Goal: Check status: Check status

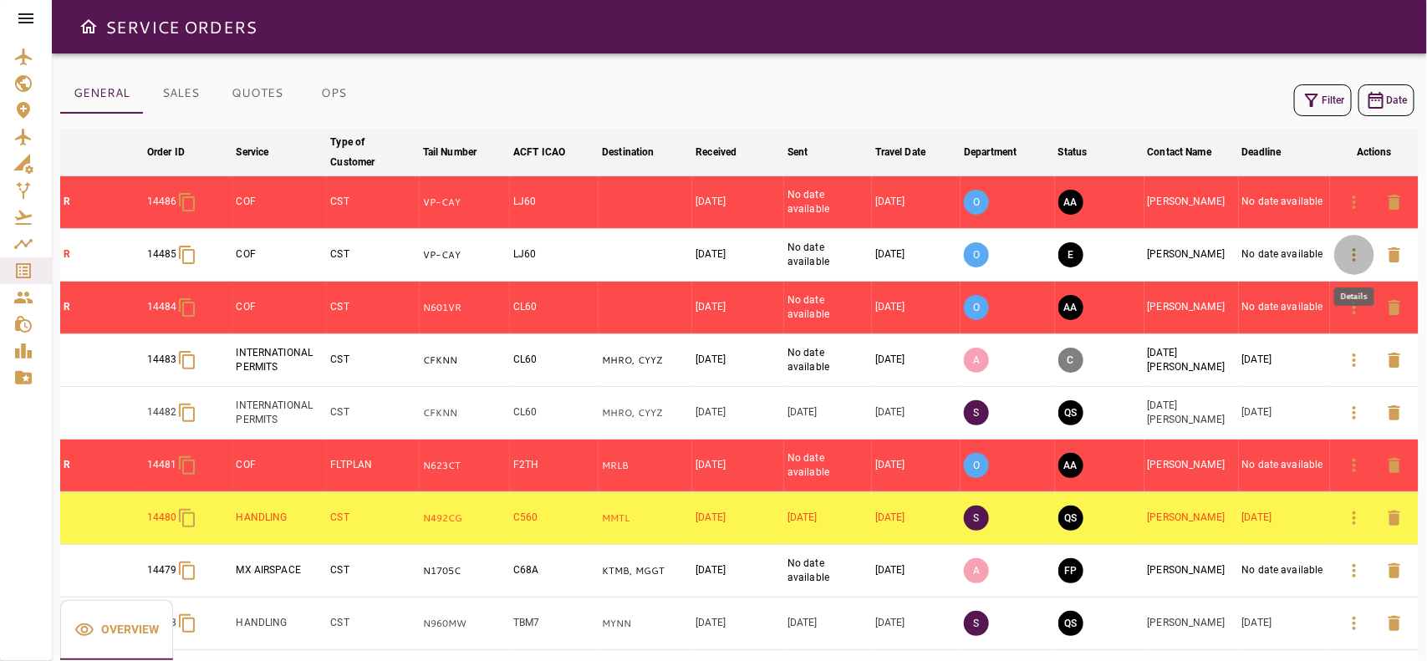
click at [1355, 256] on icon "button" at bounding box center [1353, 254] width 3 height 13
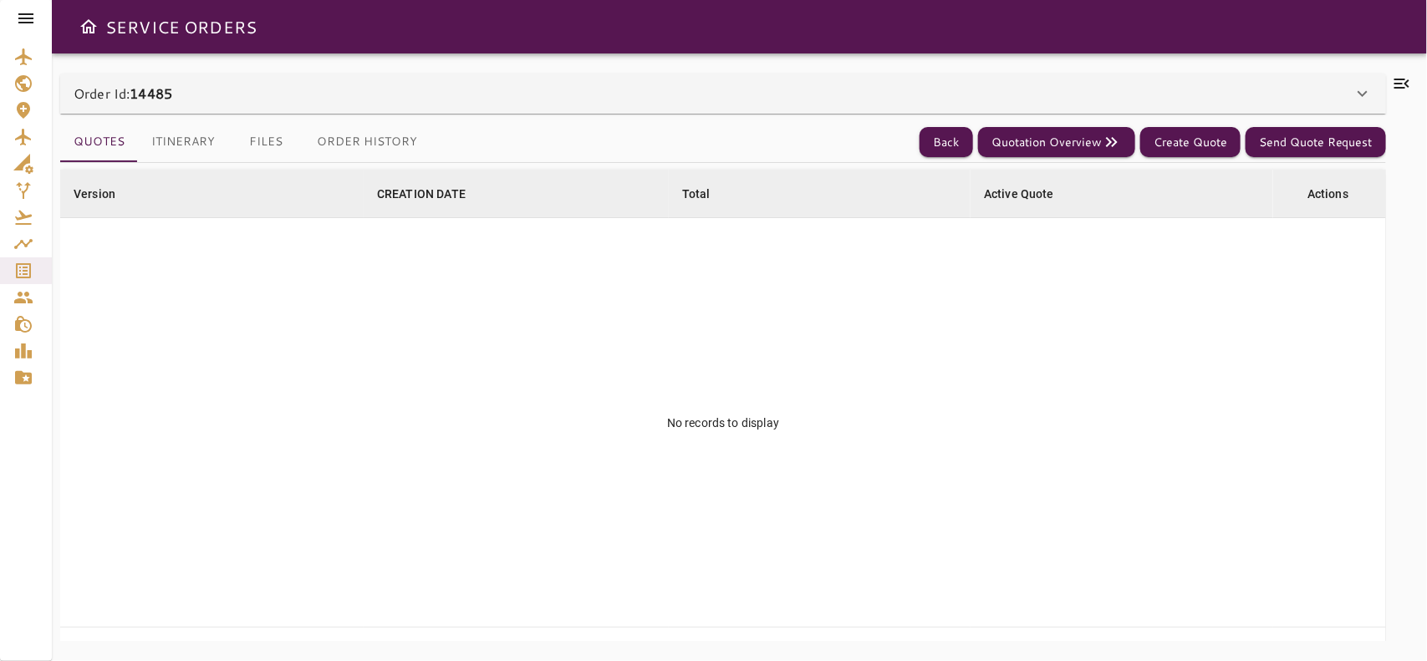
click at [709, 100] on div "Order Id: 14485" at bounding box center [713, 94] width 1279 height 20
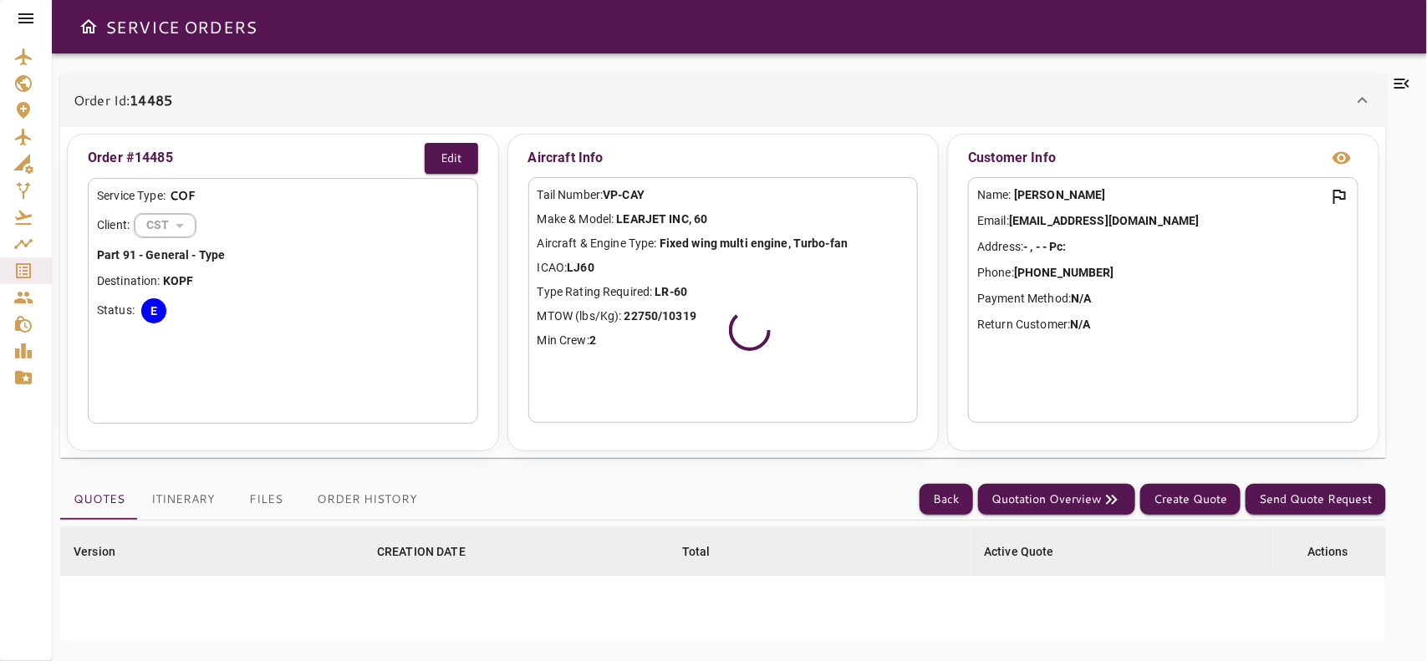
click at [709, 100] on div "Order Id: 14485" at bounding box center [713, 100] width 1279 height 20
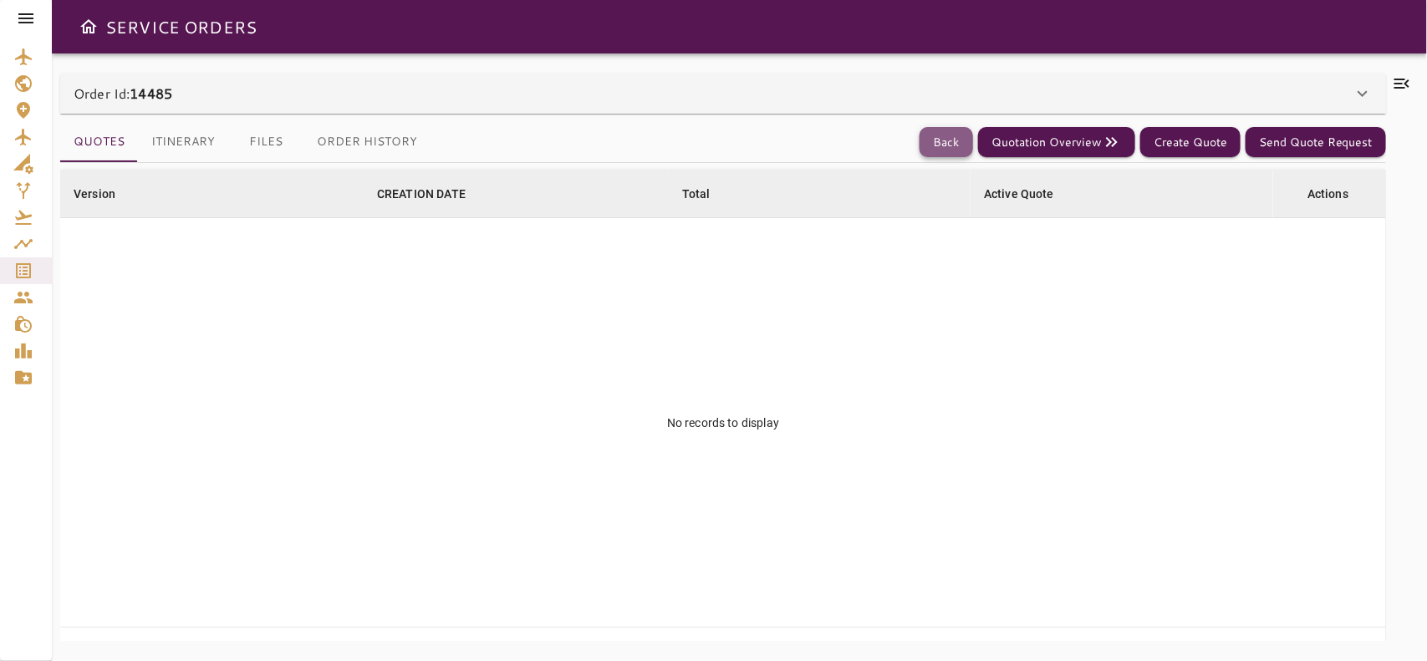
click at [943, 130] on button "Back" at bounding box center [945, 142] width 53 height 31
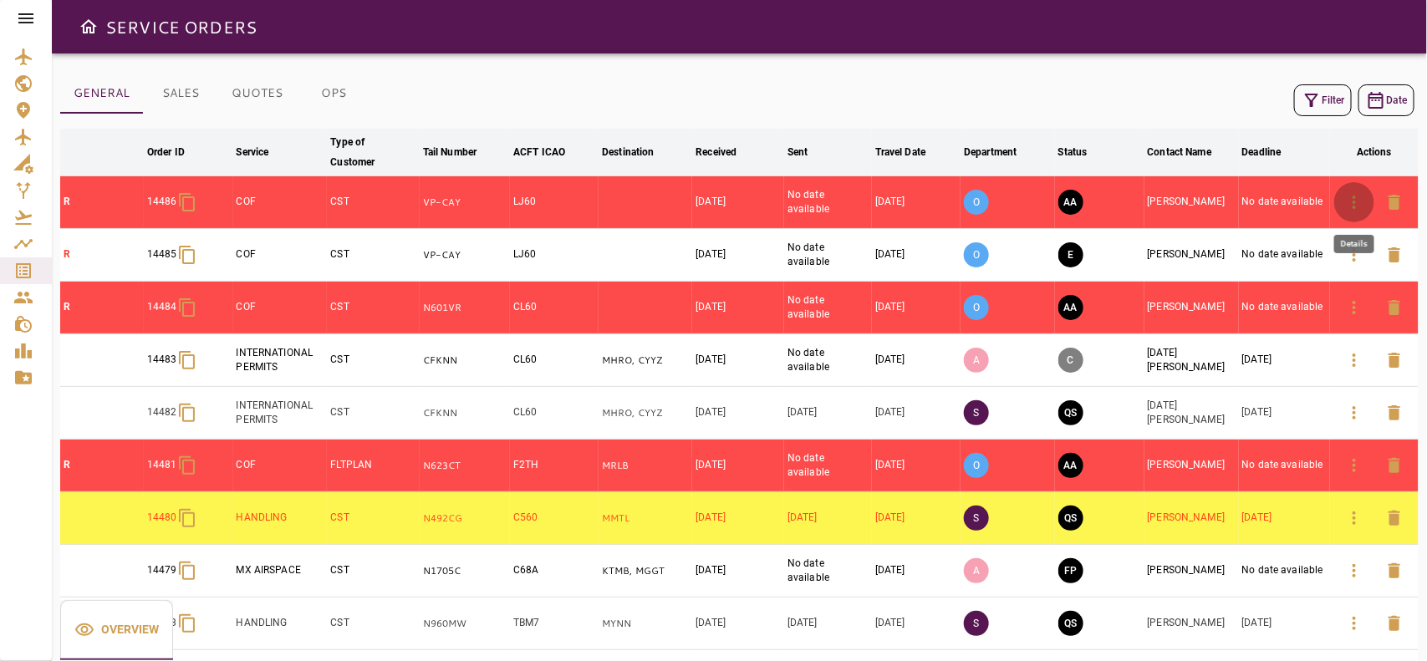
click at [1348, 205] on icon "button" at bounding box center [1354, 202] width 20 height 20
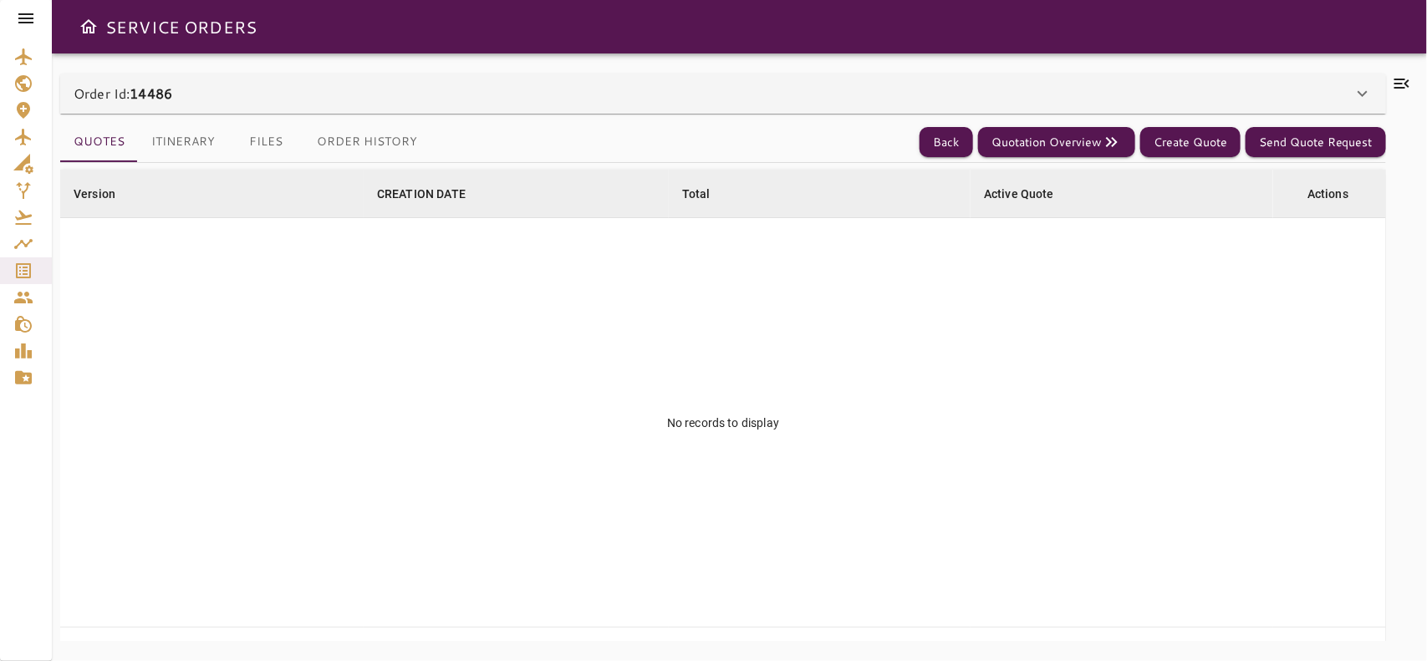
click at [761, 109] on div "Order Id: 14486" at bounding box center [723, 94] width 1326 height 40
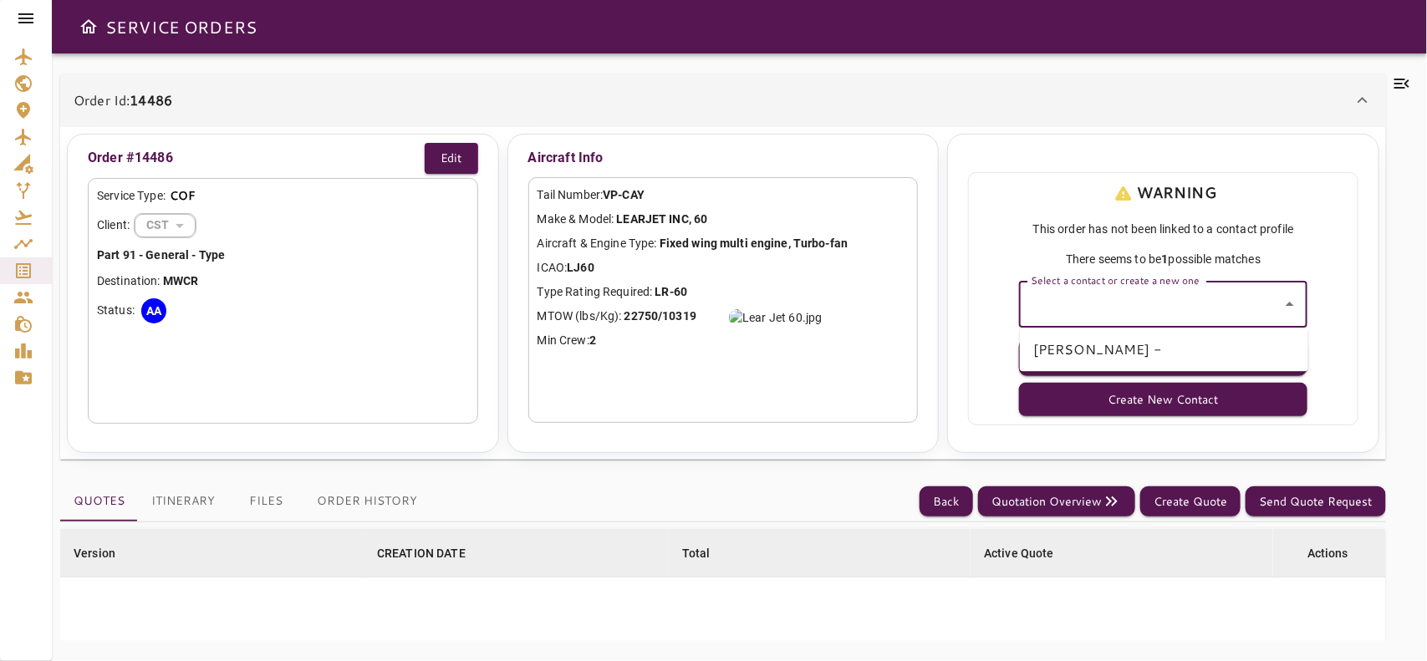
click at [1110, 293] on input "Select a contact or create a new one" at bounding box center [1150, 304] width 248 height 32
click at [1121, 338] on li "[PERSON_NAME] -" at bounding box center [1164, 350] width 288 height 30
type input "**********"
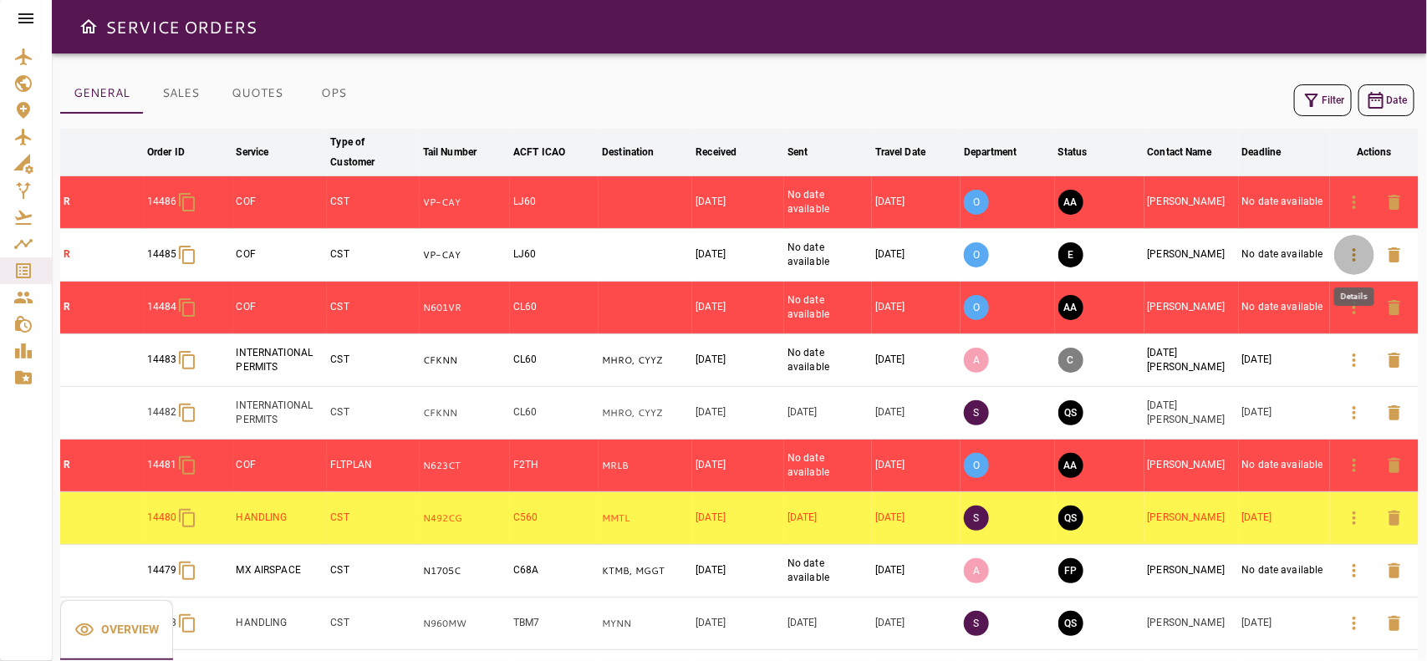
click at [1361, 257] on icon "button" at bounding box center [1354, 255] width 20 height 20
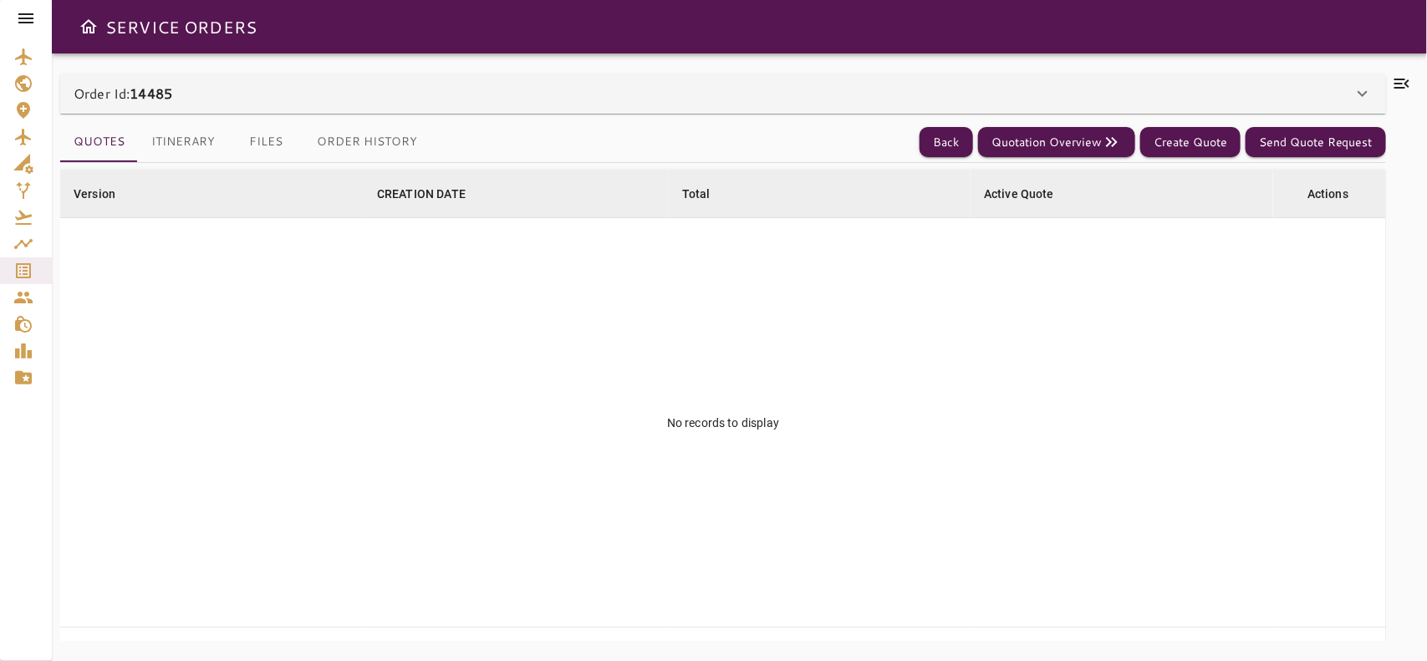
click at [731, 89] on div "Order Id: 14485" at bounding box center [713, 94] width 1279 height 20
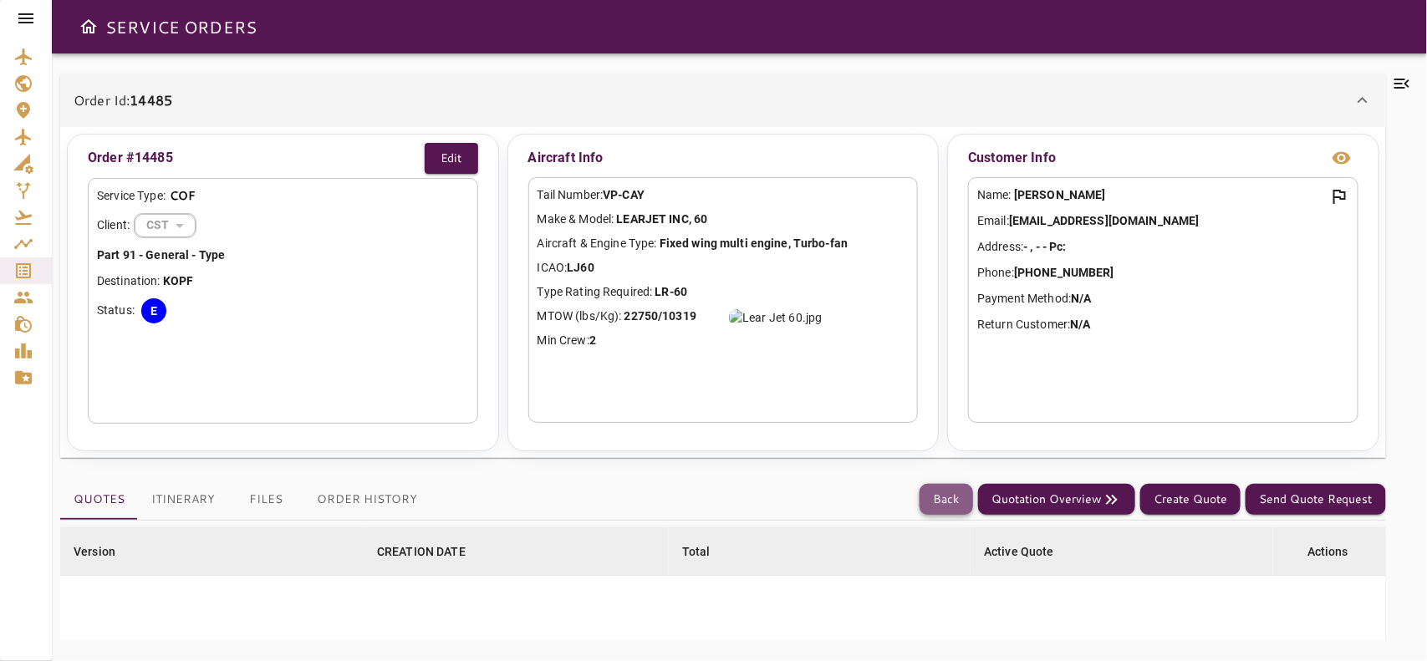
click at [936, 496] on button "Back" at bounding box center [945, 499] width 53 height 31
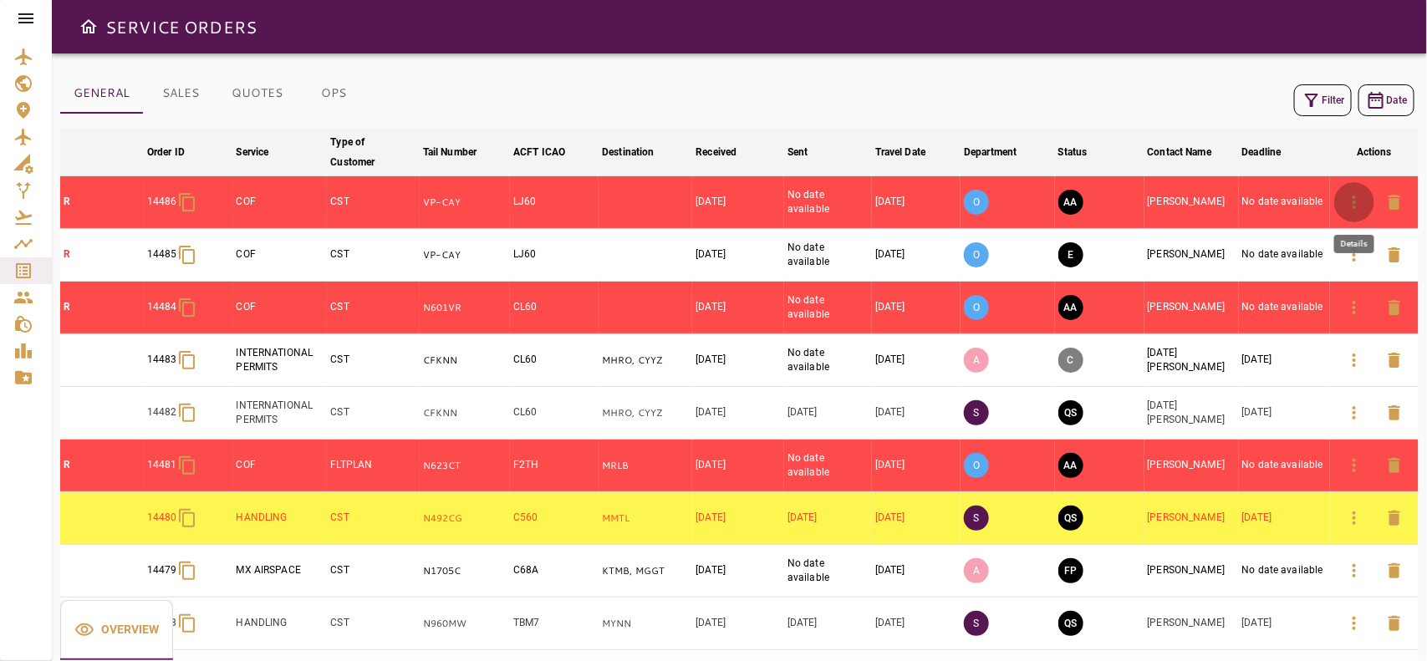
click at [1360, 198] on icon "button" at bounding box center [1354, 202] width 20 height 20
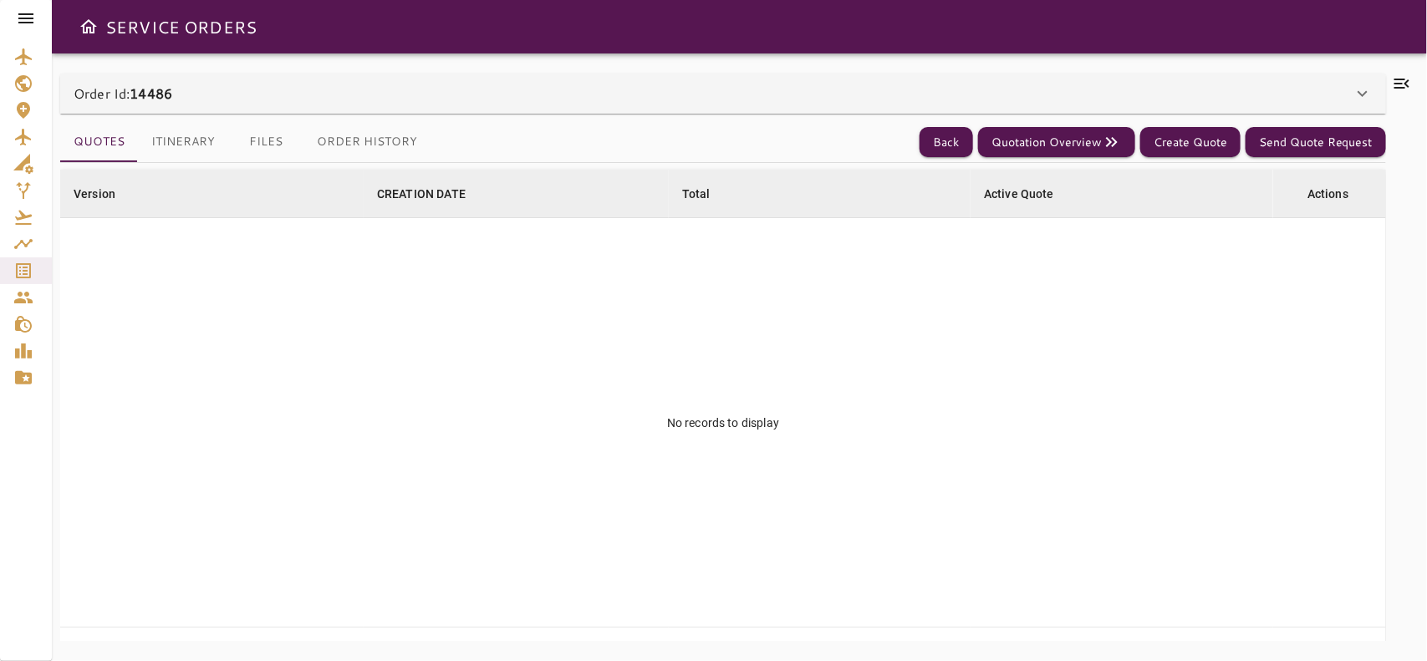
click at [804, 105] on div "Order Id: 14486" at bounding box center [723, 94] width 1326 height 40
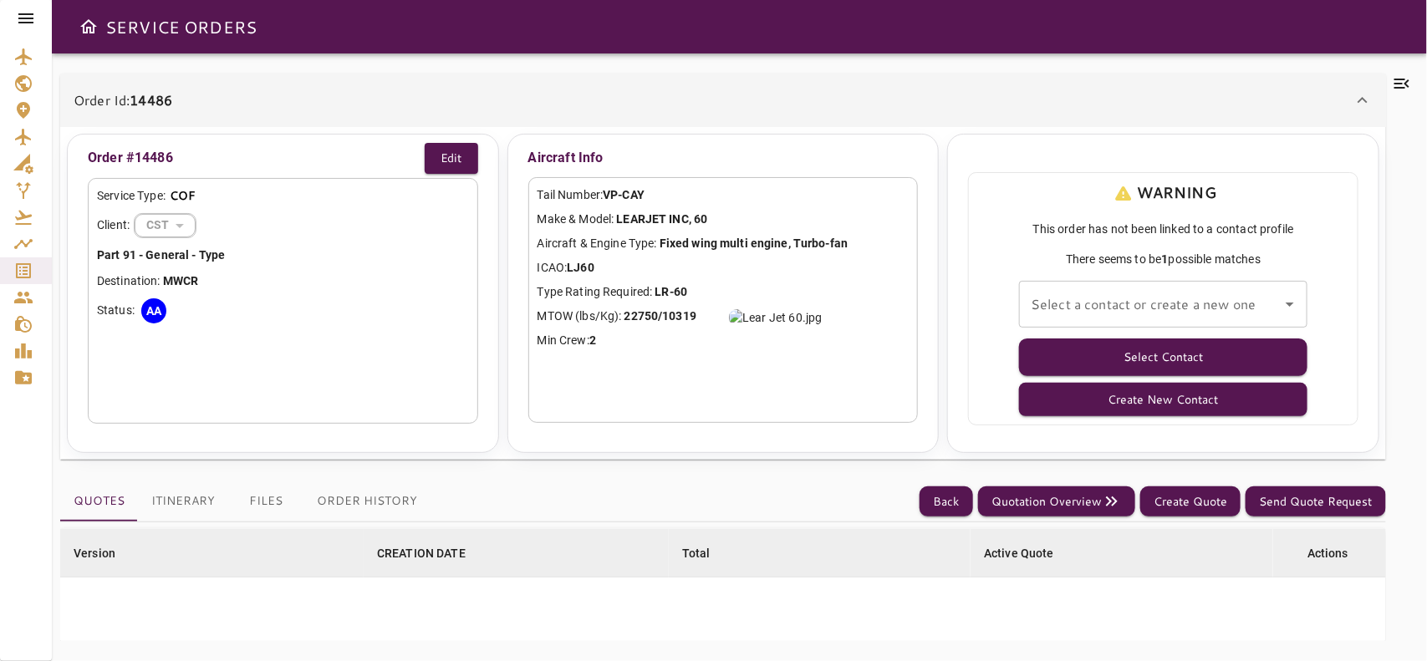
click at [27, 14] on icon at bounding box center [25, 18] width 15 height 10
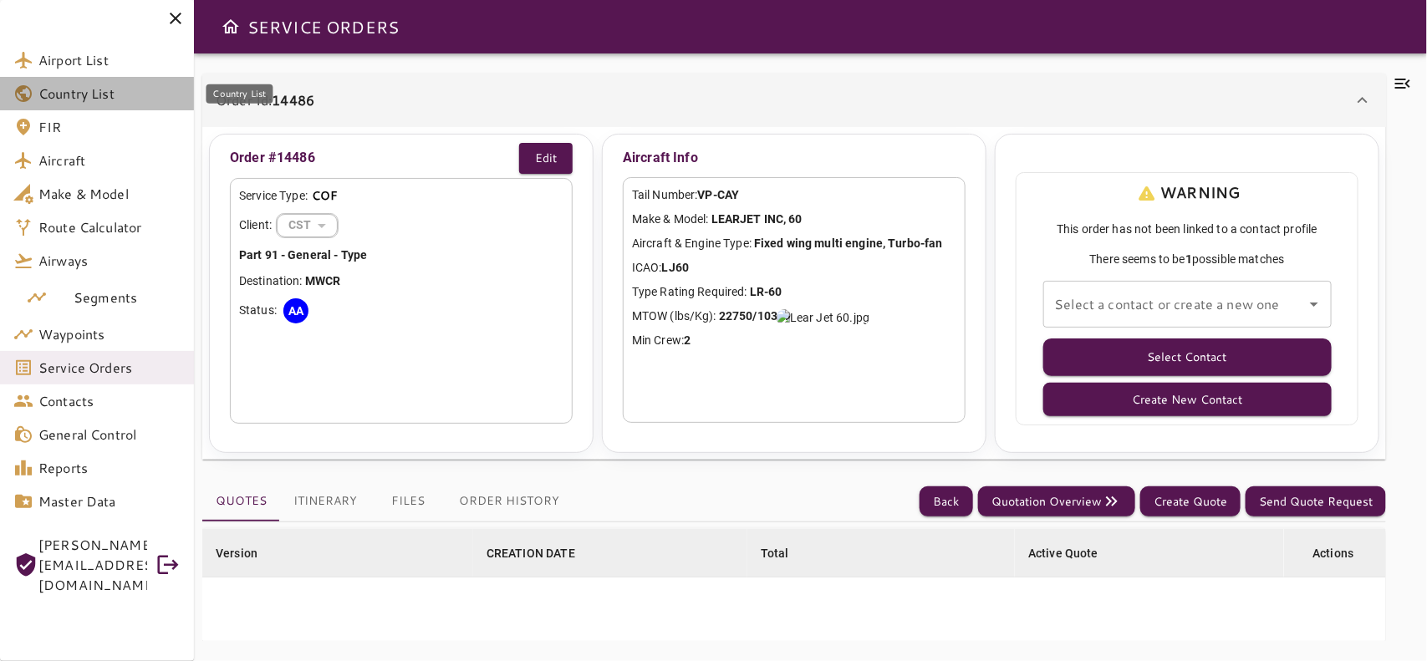
click at [68, 93] on span "Country List" at bounding box center [109, 94] width 142 height 20
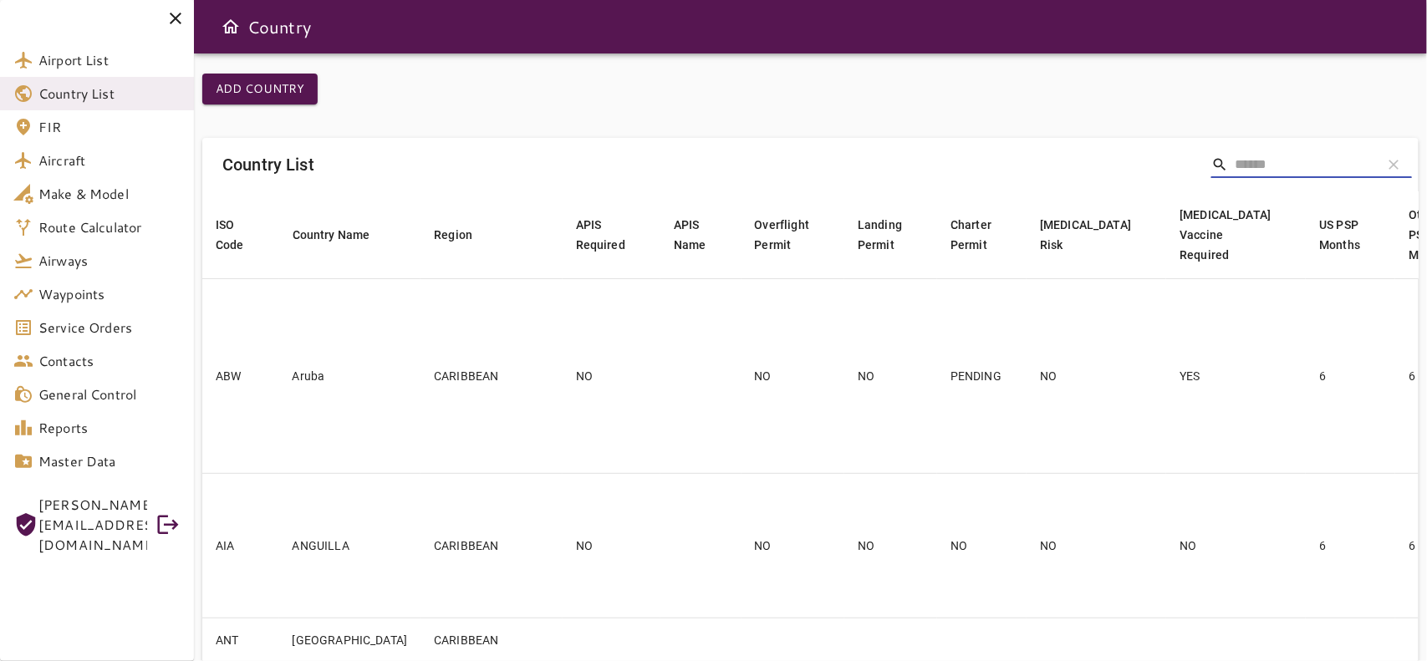
click at [1300, 173] on input "Search" at bounding box center [1301, 164] width 134 height 27
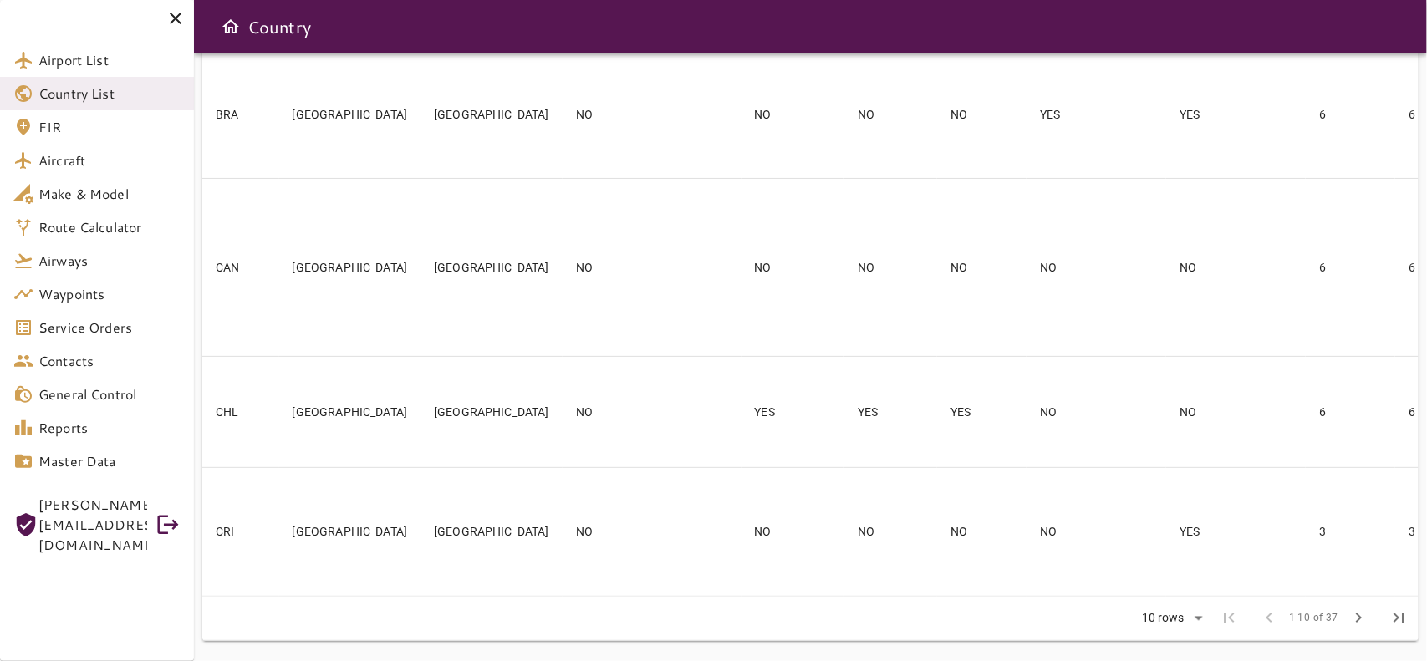
scroll to position [1308, 0]
type input "****"
click at [1352, 624] on span "chevron_right" at bounding box center [1358, 618] width 20 height 20
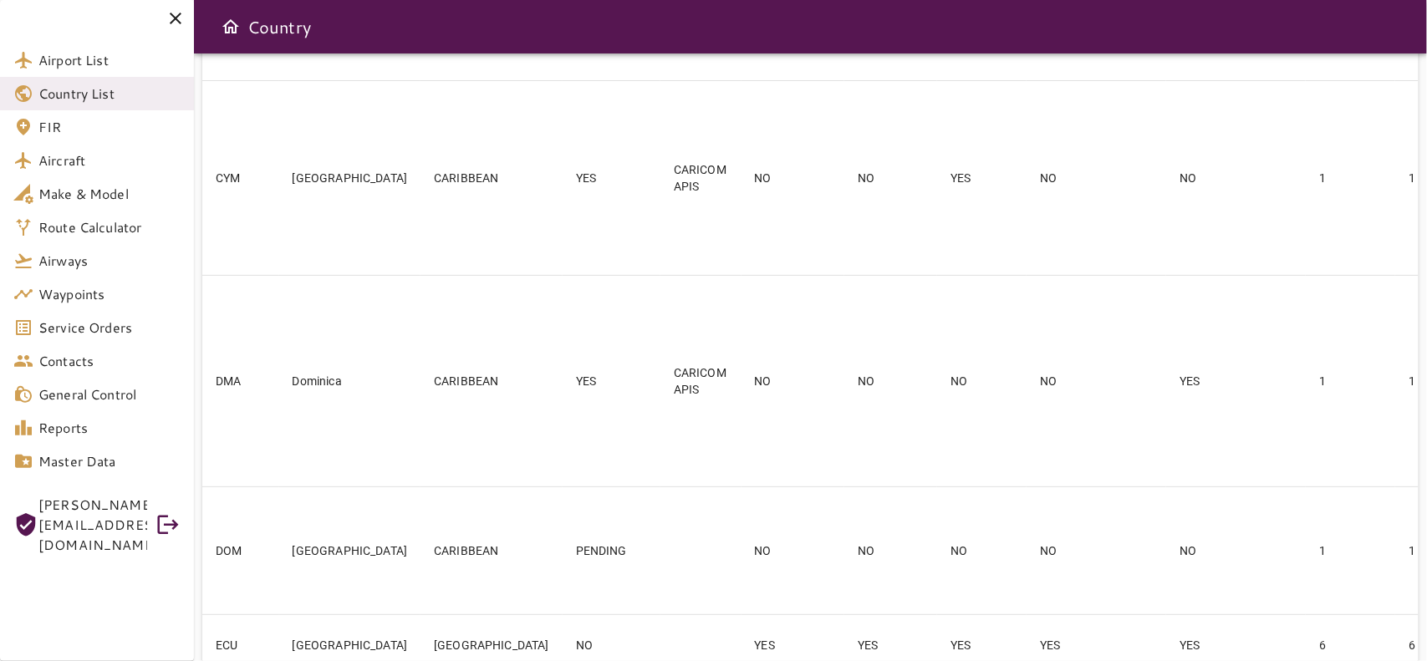
scroll to position [0, 0]
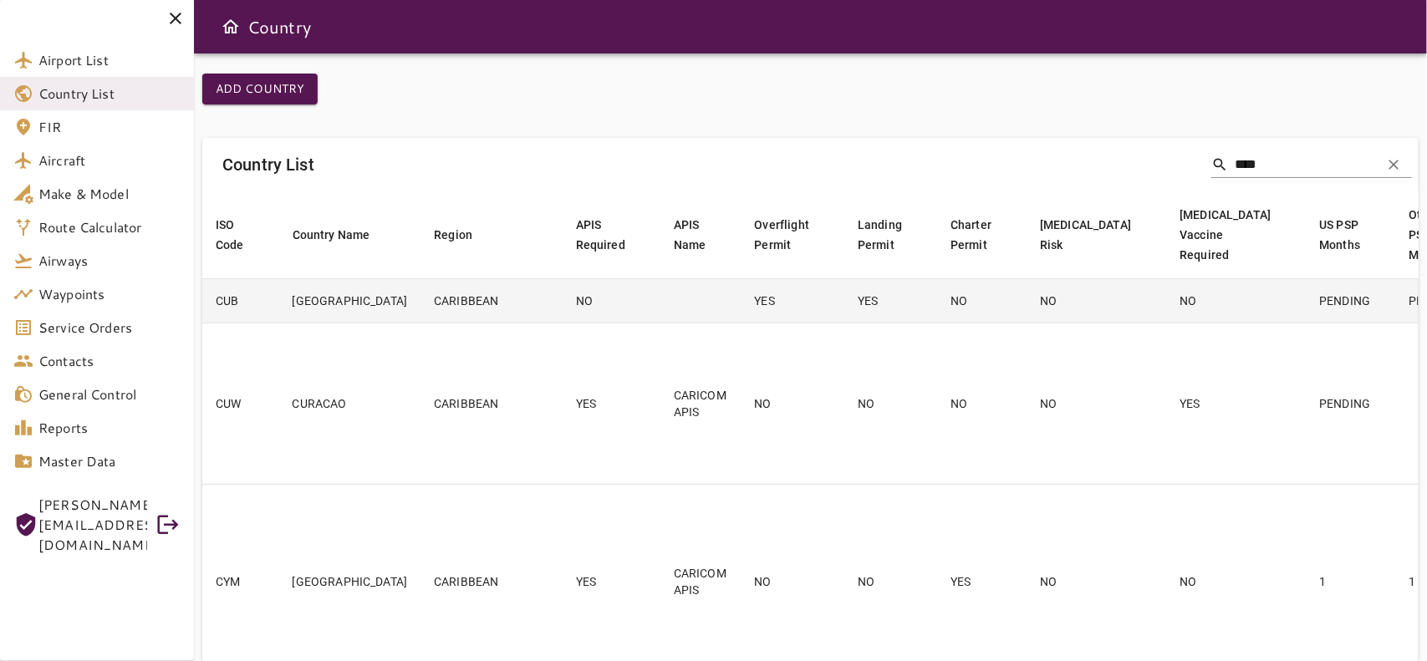
click at [562, 322] on td "NO" at bounding box center [611, 300] width 98 height 44
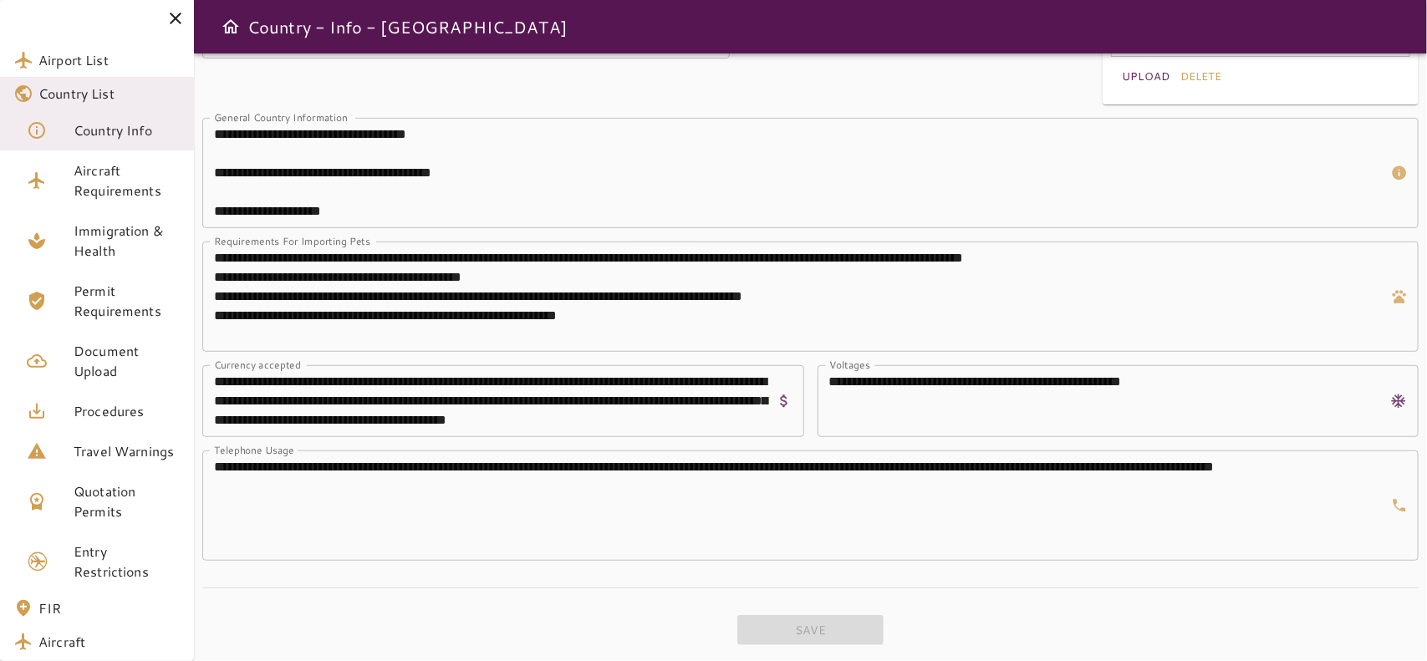
scroll to position [294, 0]
